Goal: Task Accomplishment & Management: Manage account settings

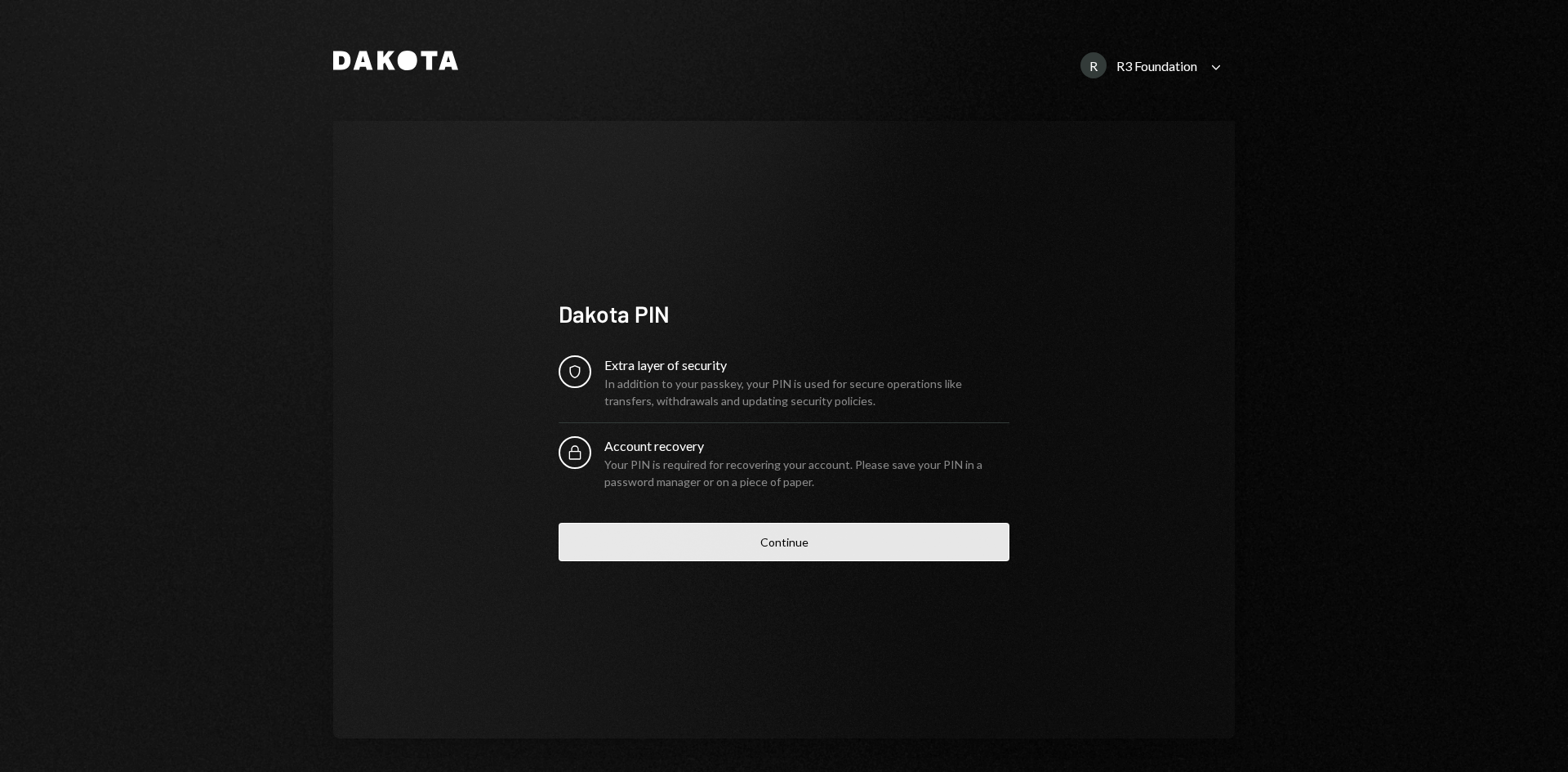
click at [962, 524] on button "Continue" at bounding box center [784, 542] width 451 height 39
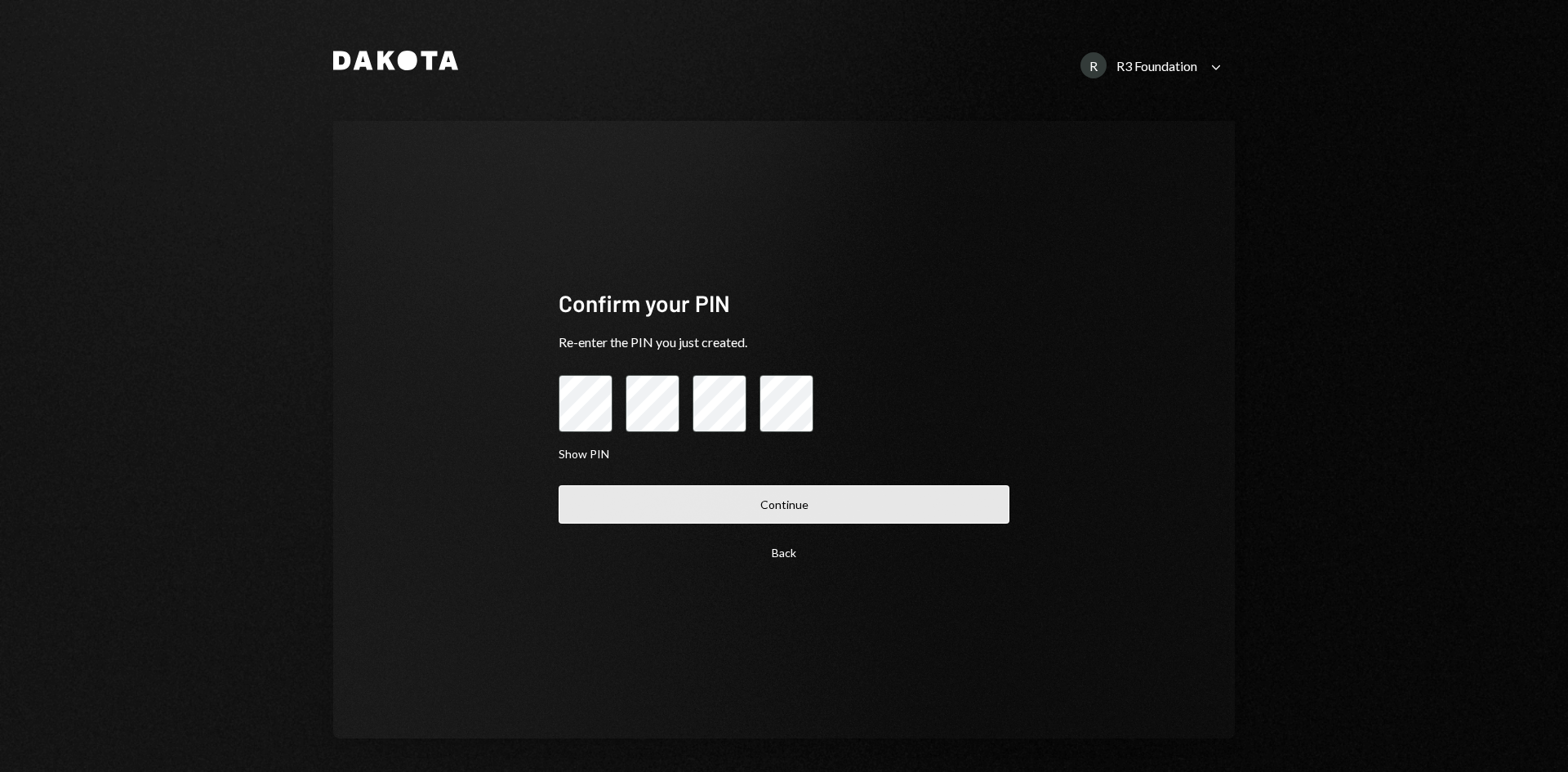
click at [816, 518] on button "Continue" at bounding box center [784, 505] width 451 height 39
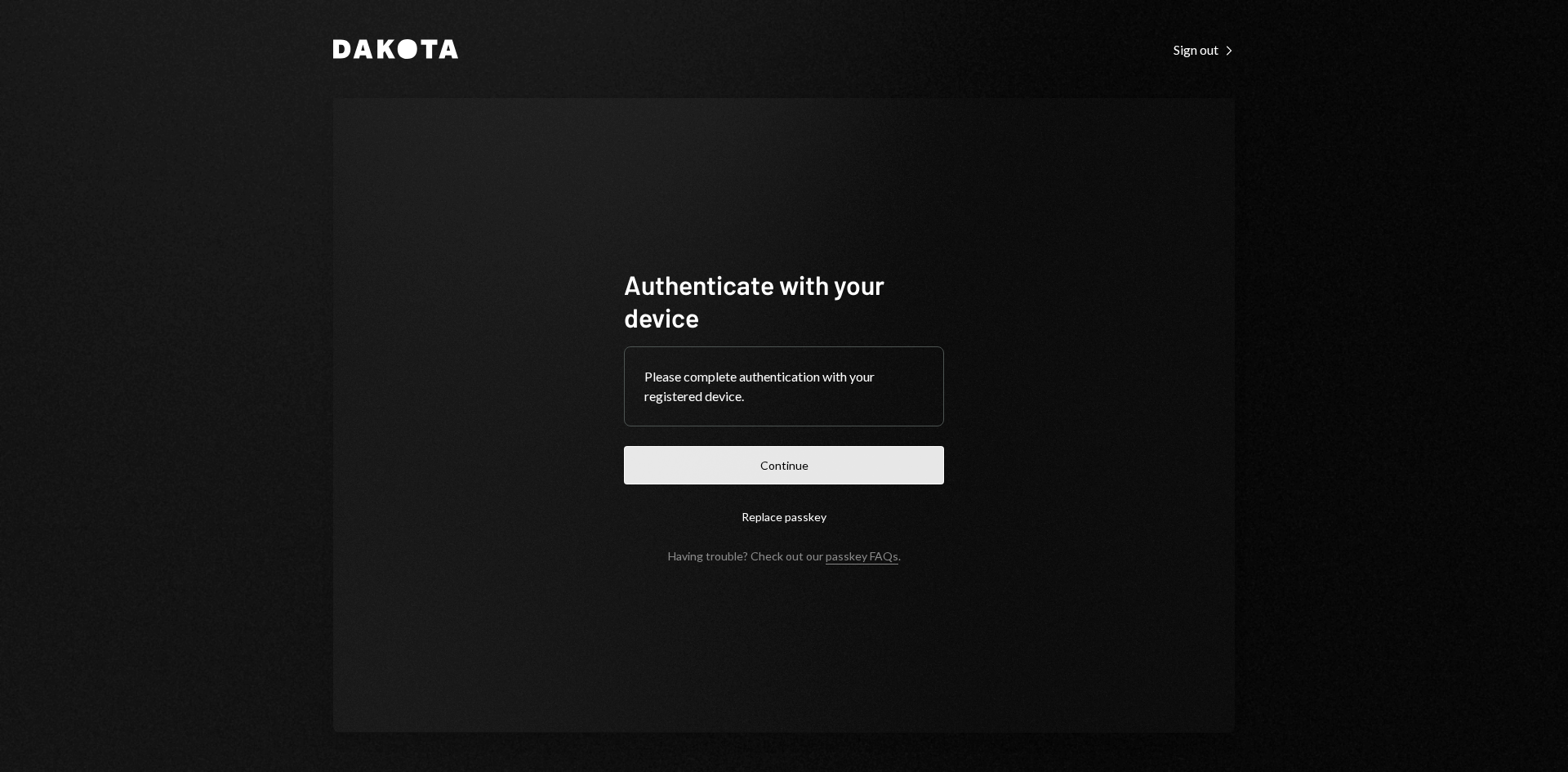
click at [798, 474] on button "Continue" at bounding box center [784, 465] width 321 height 39
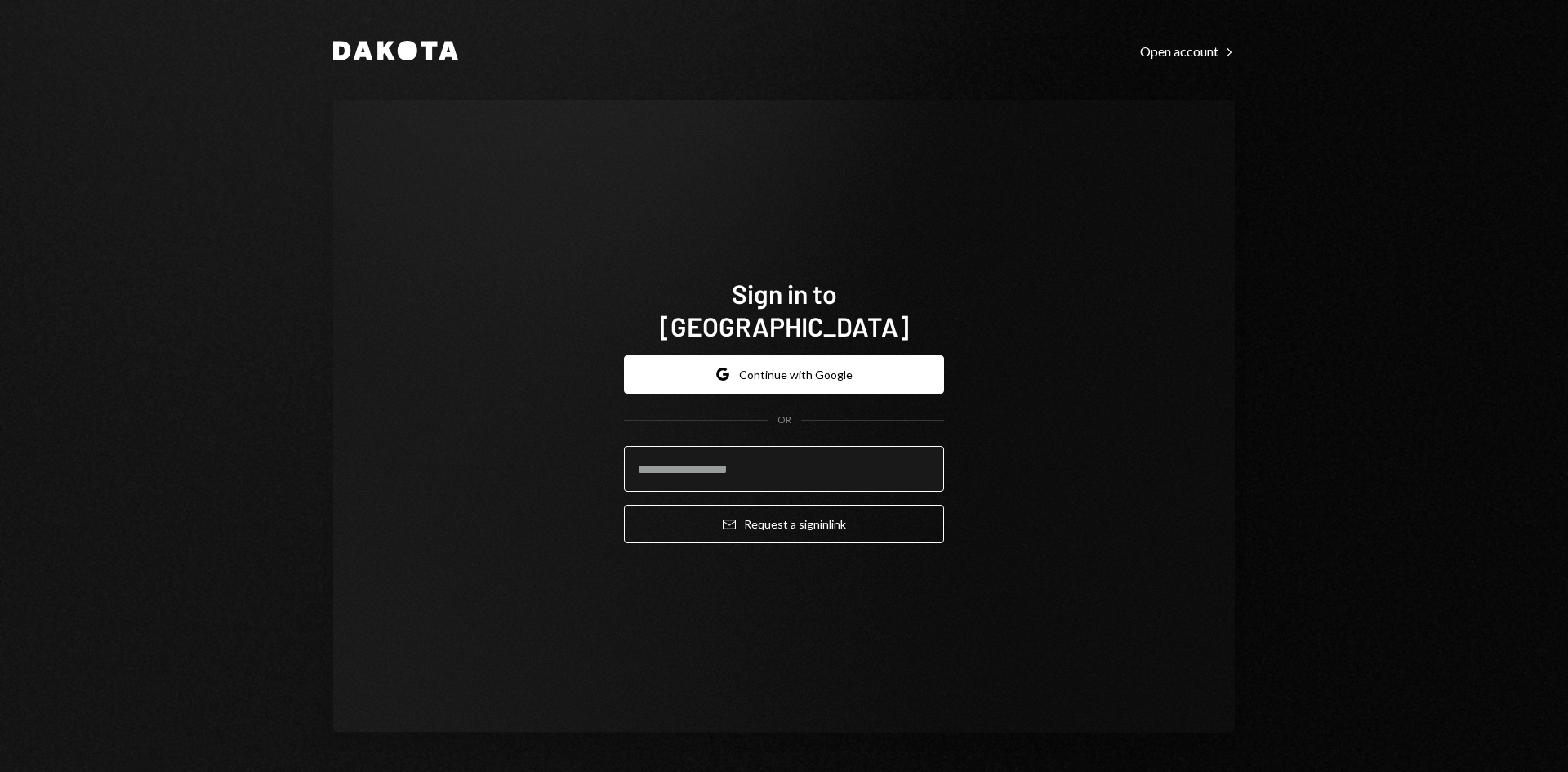
click at [820, 446] on input "email" at bounding box center [784, 469] width 321 height 46
type input "**********"
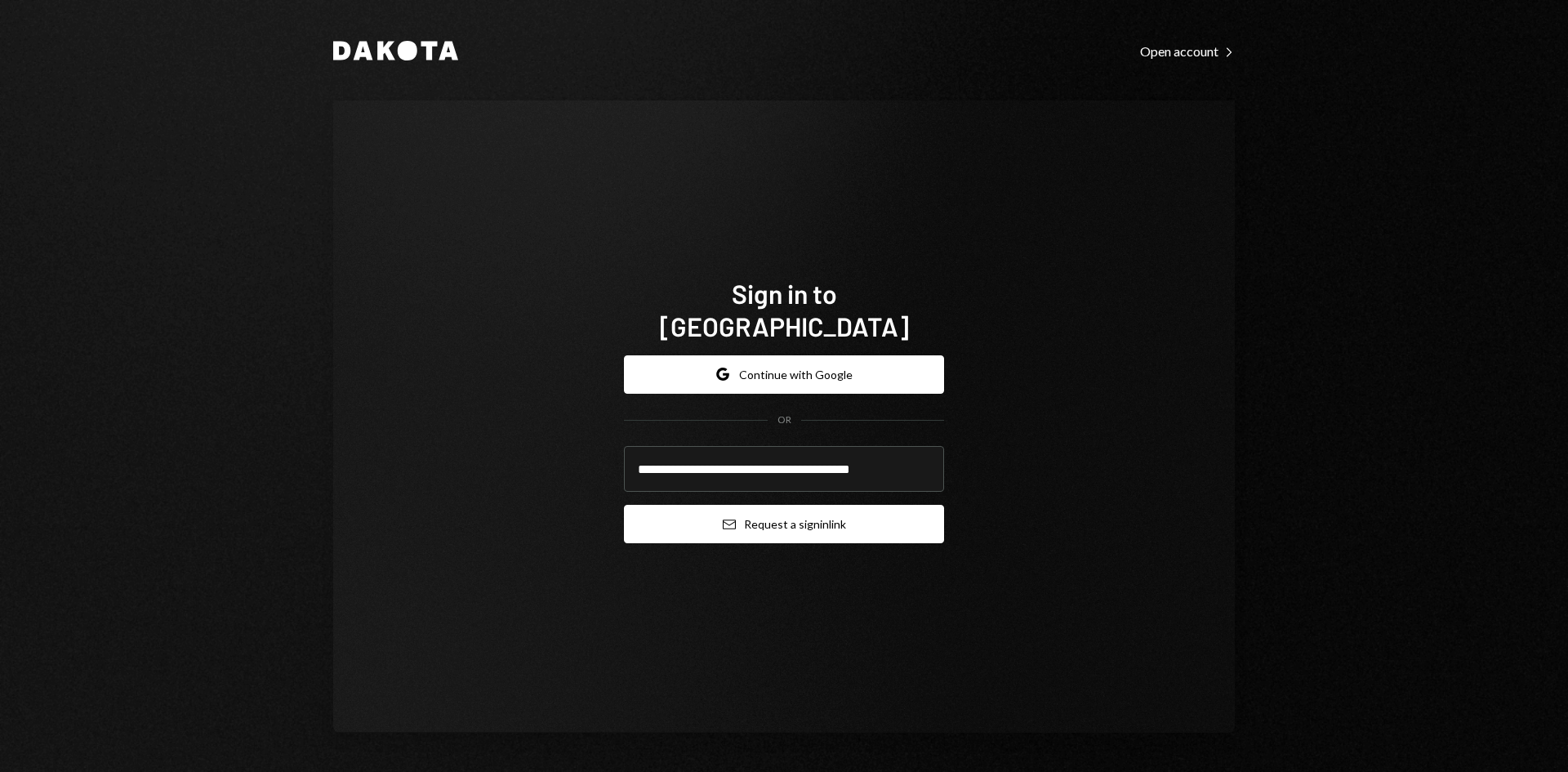
click at [784, 505] on button "Email Request a sign in link" at bounding box center [784, 524] width 321 height 39
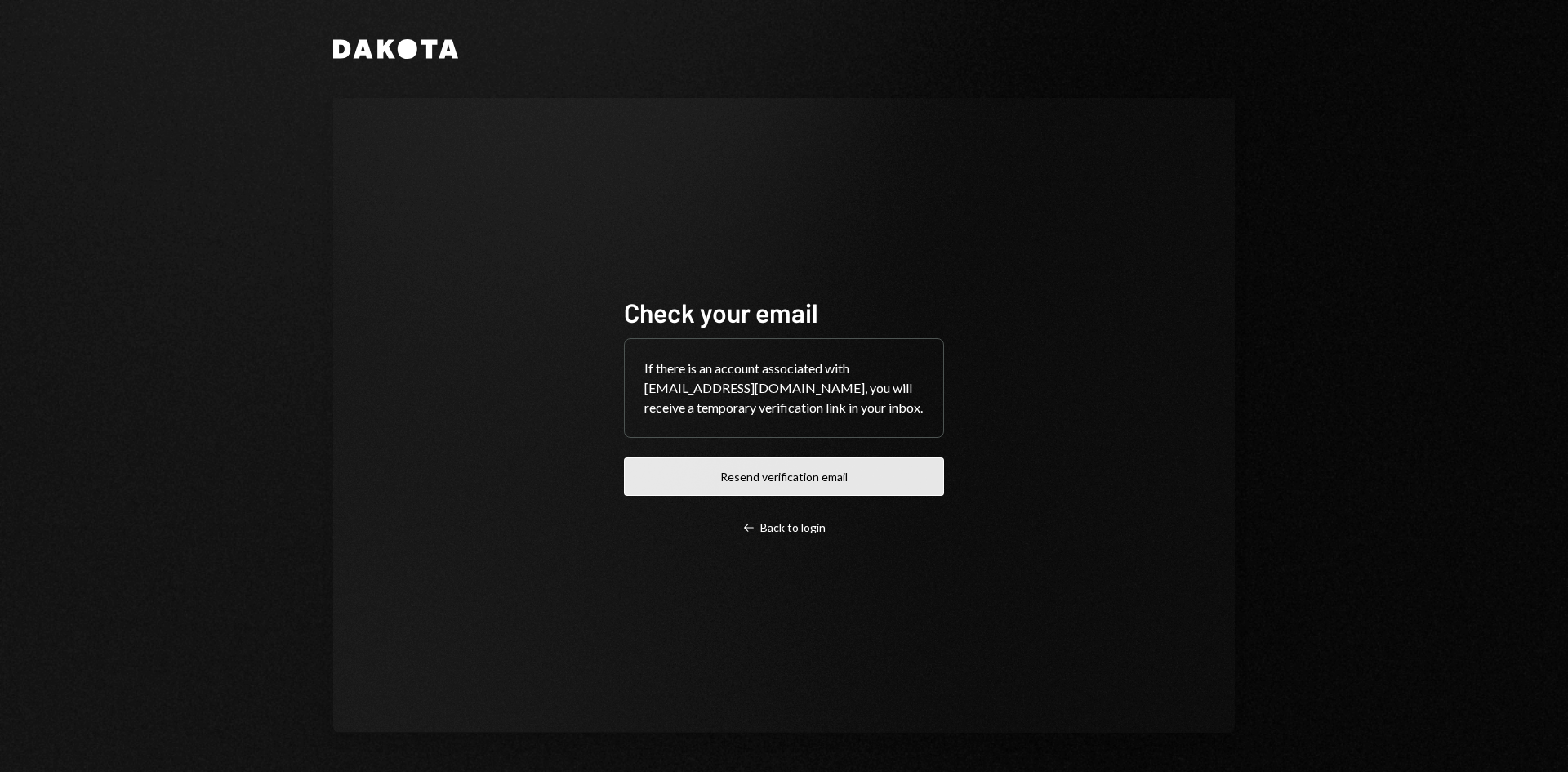
click at [821, 486] on button "Resend verification email" at bounding box center [784, 477] width 321 height 39
